Goal: Task Accomplishment & Management: Manage account settings

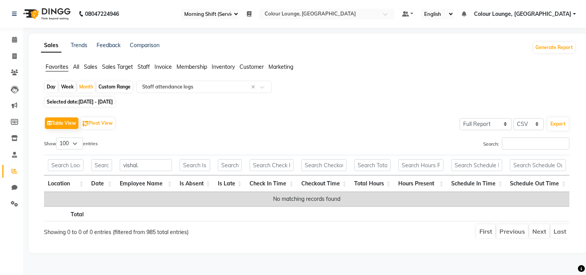
select select "83"
click at [14, 104] on icon at bounding box center [15, 105] width 6 height 6
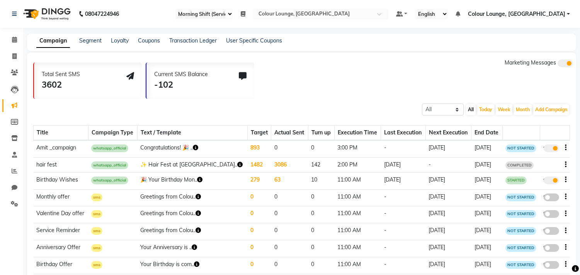
click at [7, 106] on link "Marketing" at bounding box center [11, 105] width 19 height 13
click at [198, 146] on icon "button" at bounding box center [195, 147] width 5 height 5
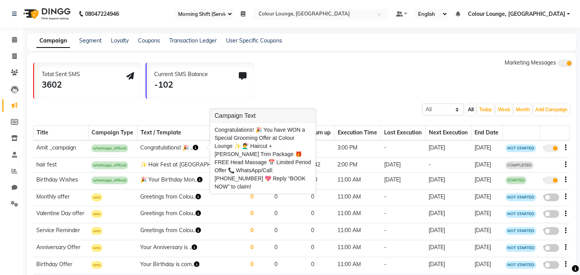
click at [191, 109] on div "All Scheduled Completed All [DATE] Week Month Add Campaign SMS Campaign Email C…" at bounding box center [301, 109] width 549 height 14
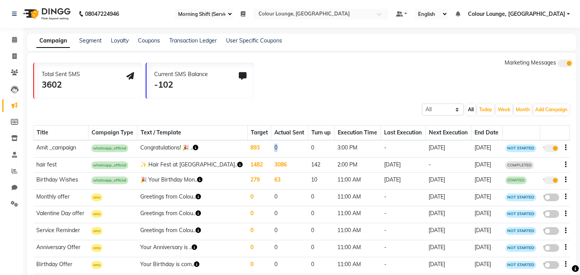
drag, startPoint x: 247, startPoint y: 148, endPoint x: 255, endPoint y: 145, distance: 8.2
click at [271, 145] on td "0" at bounding box center [289, 148] width 37 height 17
select select "83"
